Goal: Check status

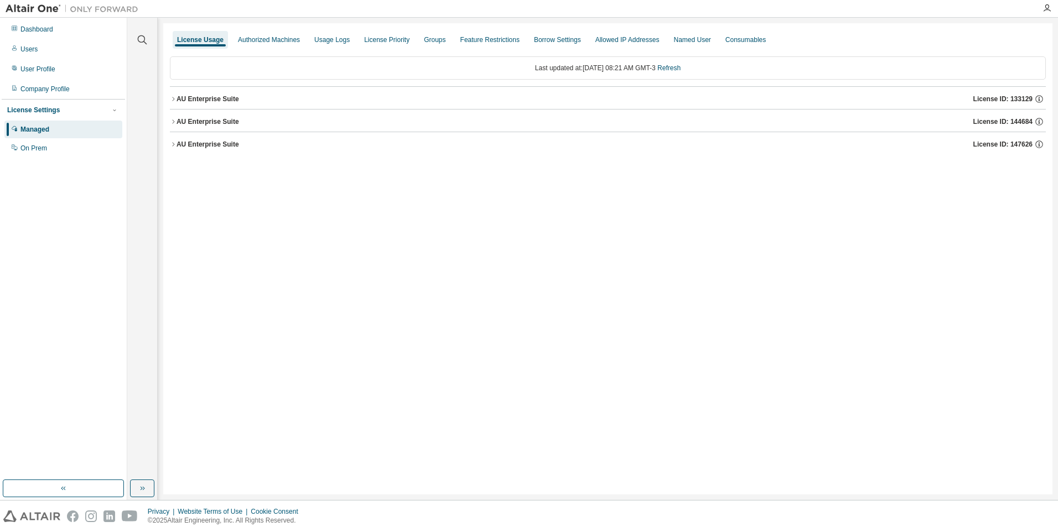
click at [371, 248] on div "License Usage Authorized Machines Usage Logs License Priority Groups Feature Re…" at bounding box center [607, 259] width 889 height 472
click at [643, 343] on div "License Usage Authorized Machines Usage Logs License Priority Groups Feature Re…" at bounding box center [607, 259] width 889 height 472
